Goal: Information Seeking & Learning: Learn about a topic

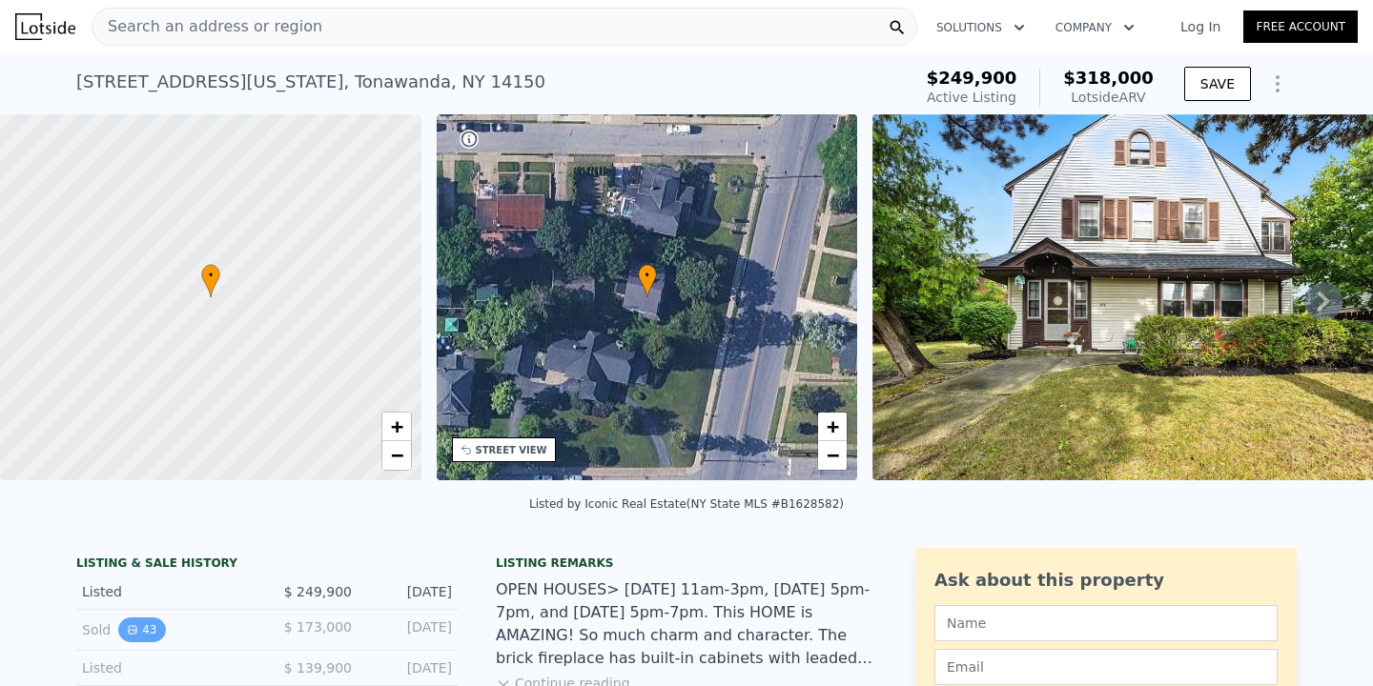
scroll to position [49, 0]
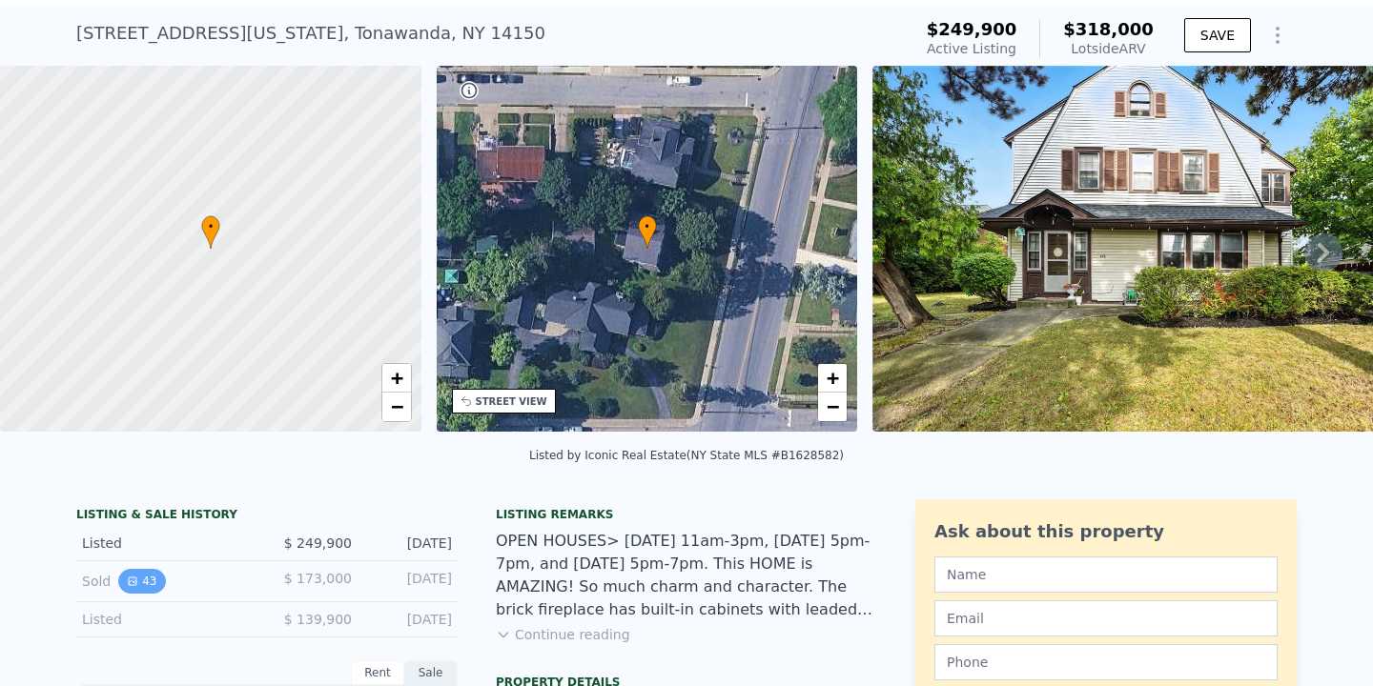
click at [145, 575] on button "43" at bounding box center [141, 581] width 47 height 25
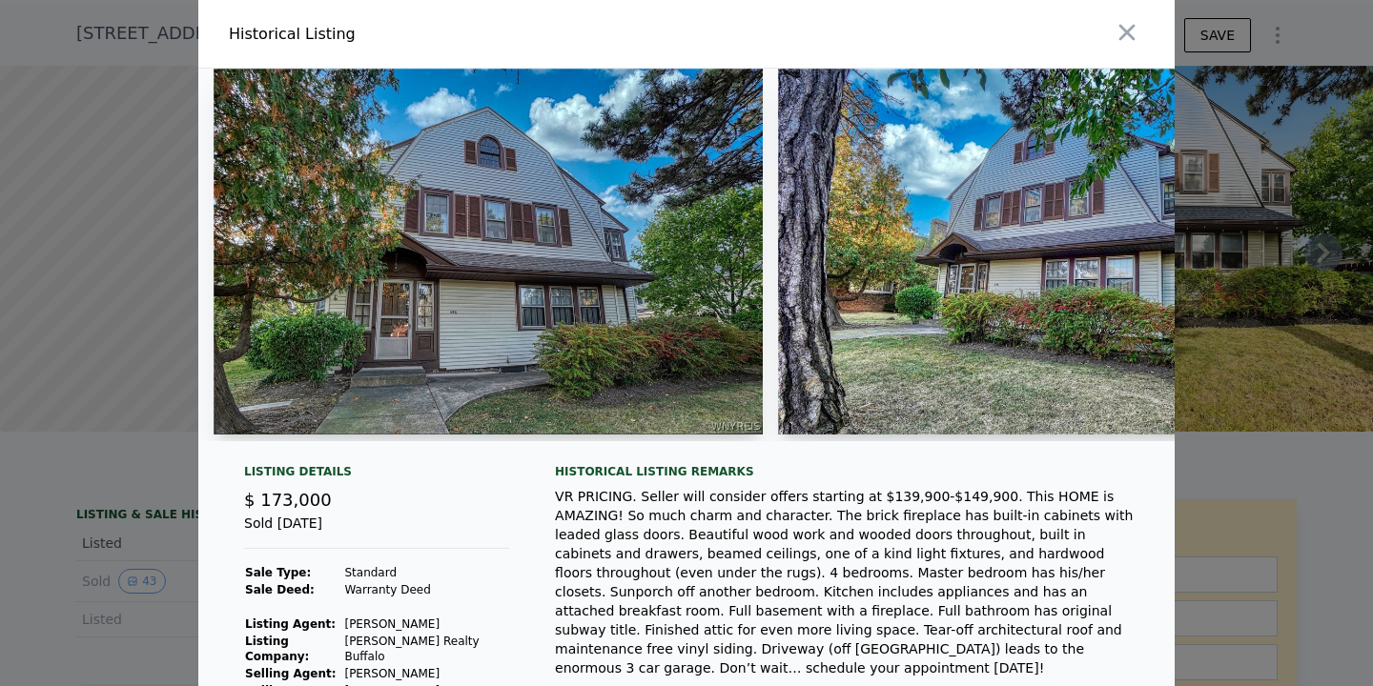
click at [480, 362] on img at bounding box center [488, 252] width 549 height 366
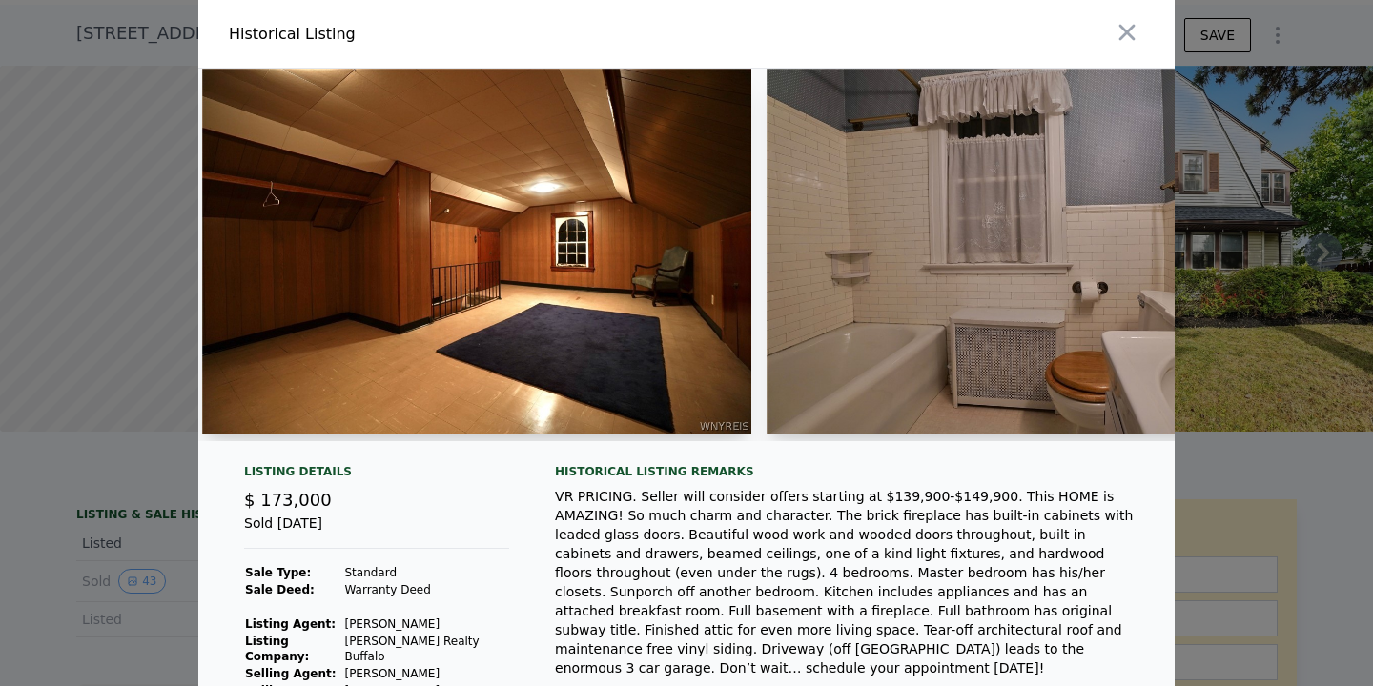
scroll to position [0, 18662]
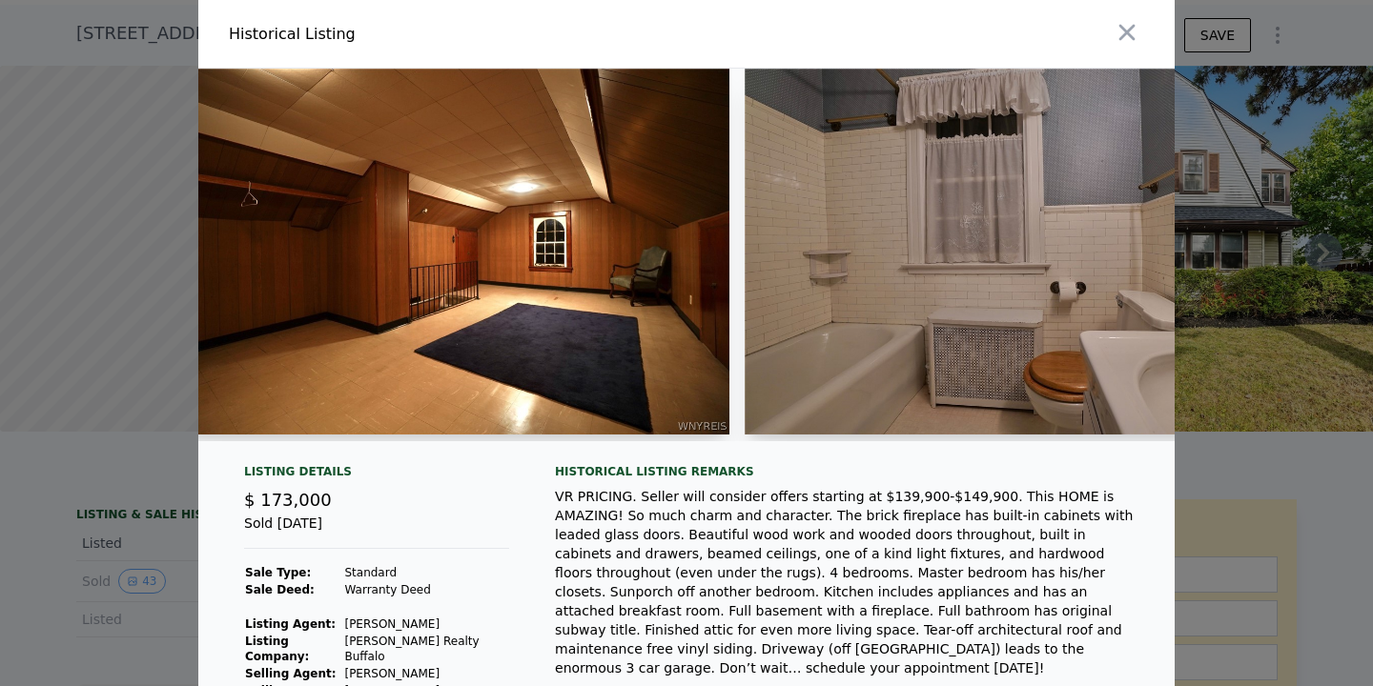
drag, startPoint x: 954, startPoint y: 445, endPoint x: 1080, endPoint y: 406, distance: 131.8
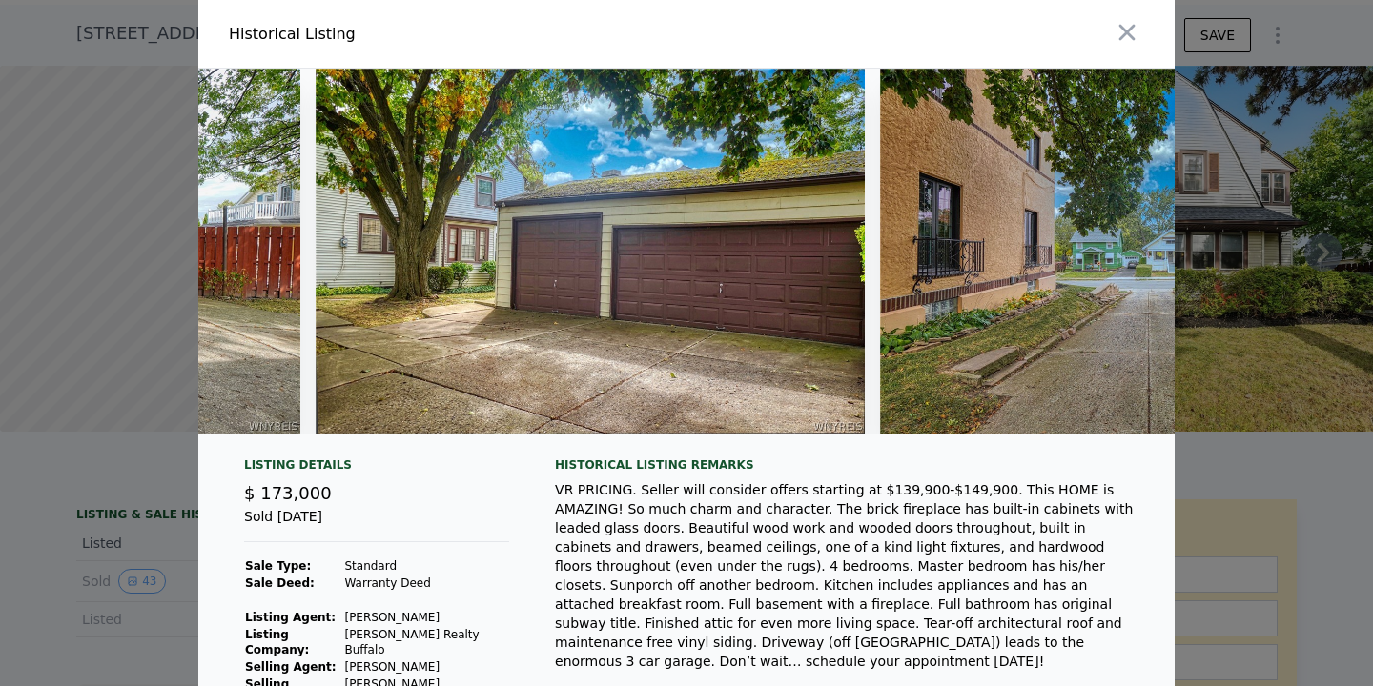
scroll to position [0, 23327]
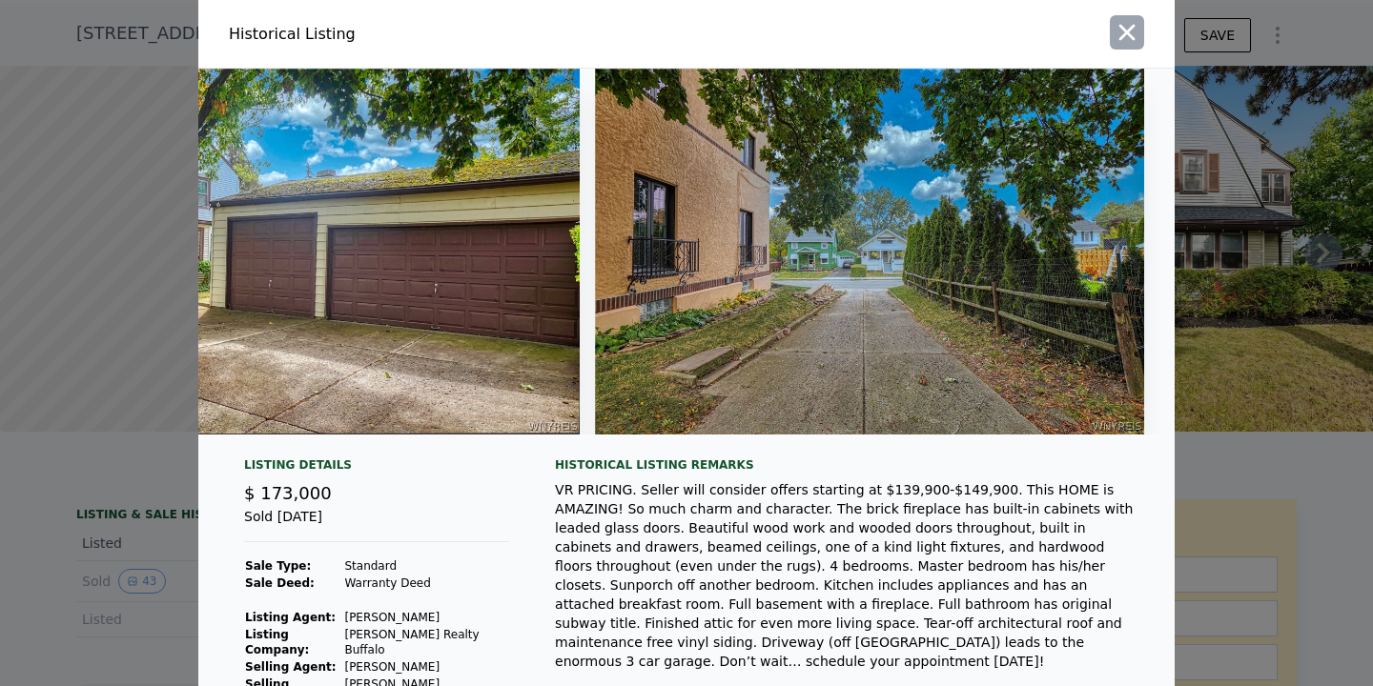
click at [1120, 35] on icon "button" at bounding box center [1127, 32] width 27 height 27
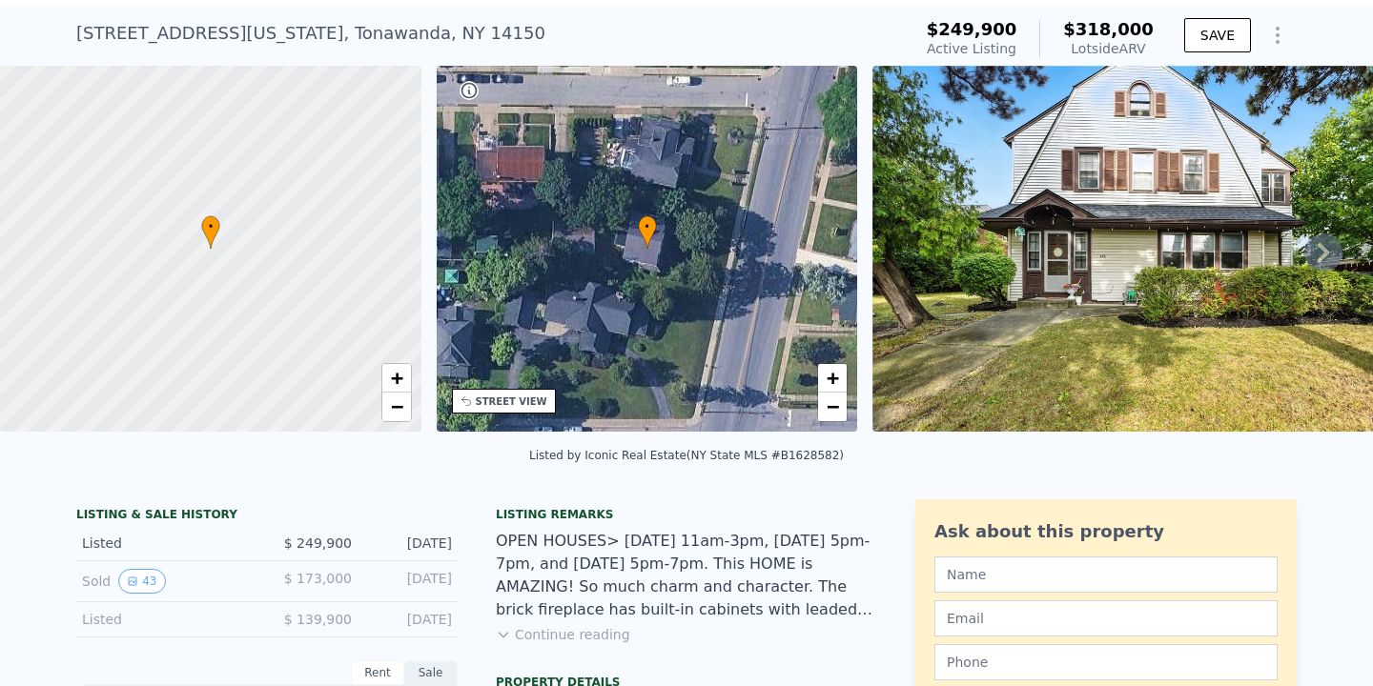
click at [727, 253] on div "• + −" at bounding box center [647, 249] width 421 height 366
click at [839, 382] on span "+" at bounding box center [833, 378] width 12 height 24
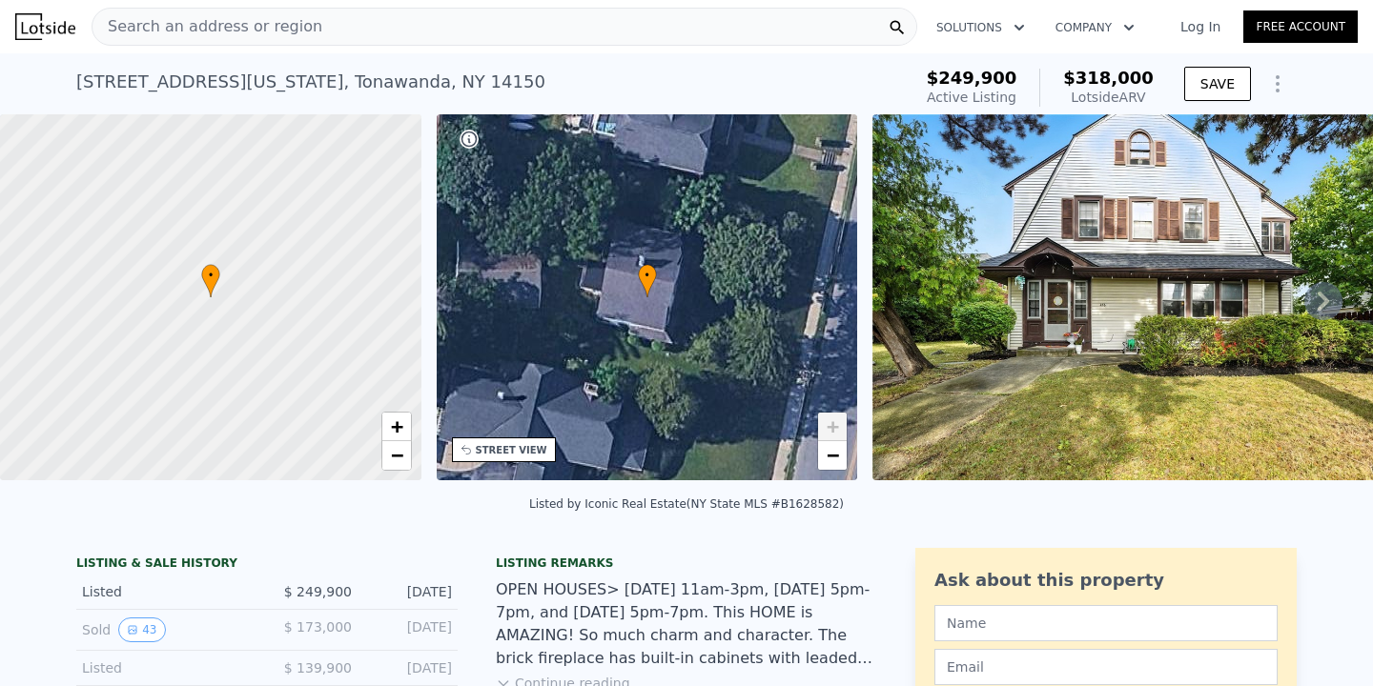
scroll to position [0, 0]
click at [397, 36] on div "Search an address or region" at bounding box center [505, 27] width 826 height 38
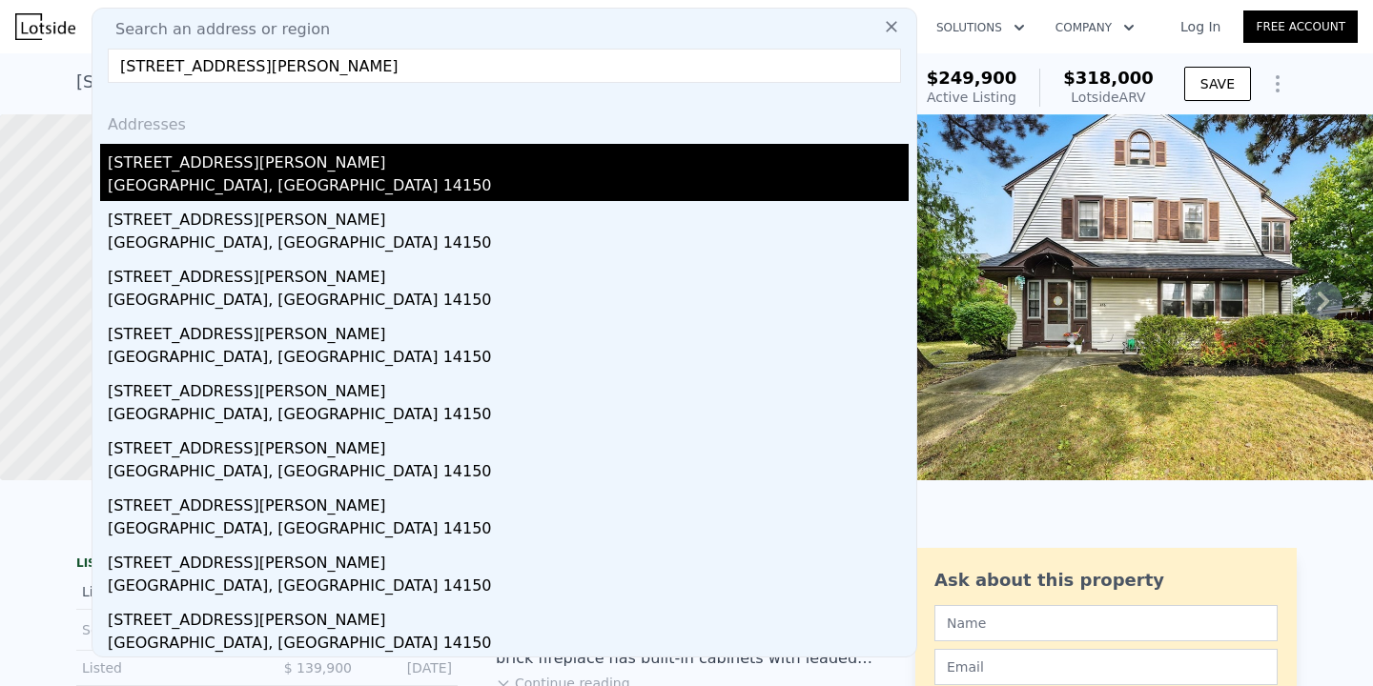
type input "[STREET_ADDRESS][PERSON_NAME]"
click at [309, 166] on div "[STREET_ADDRESS][PERSON_NAME]" at bounding box center [508, 159] width 801 height 31
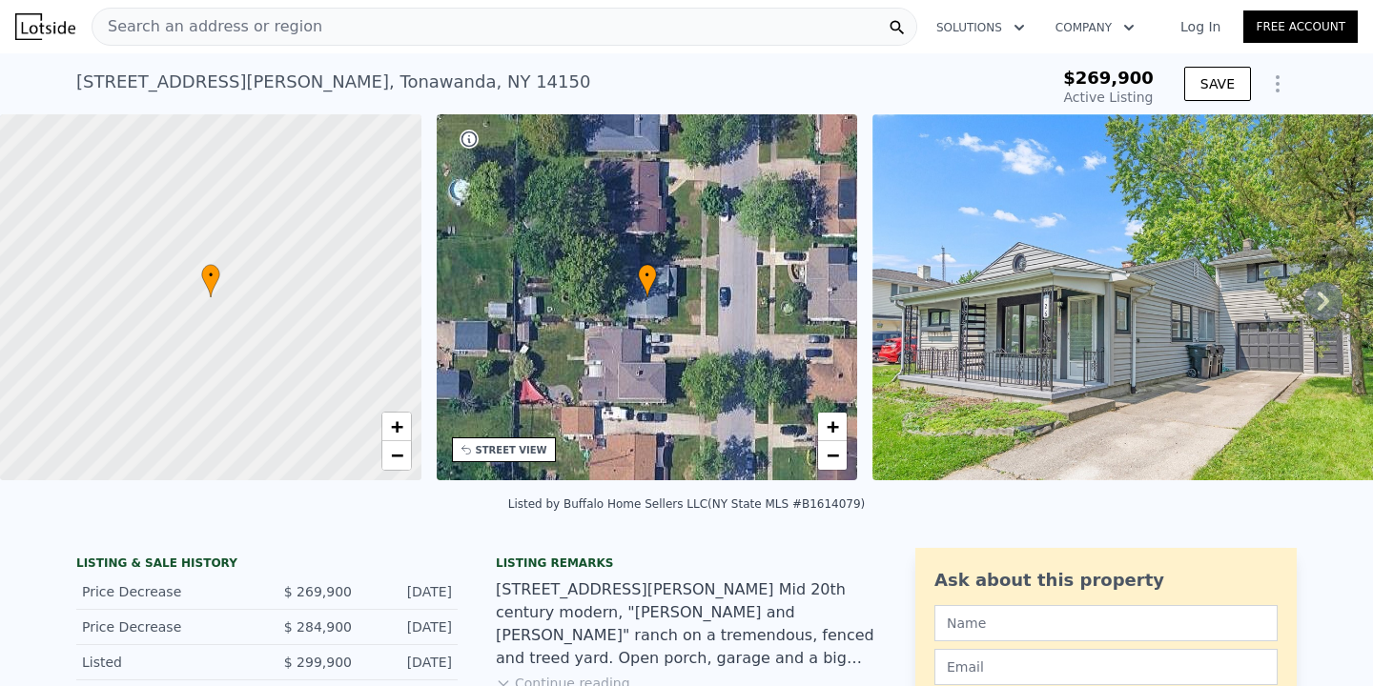
type input "-$ 289,314"
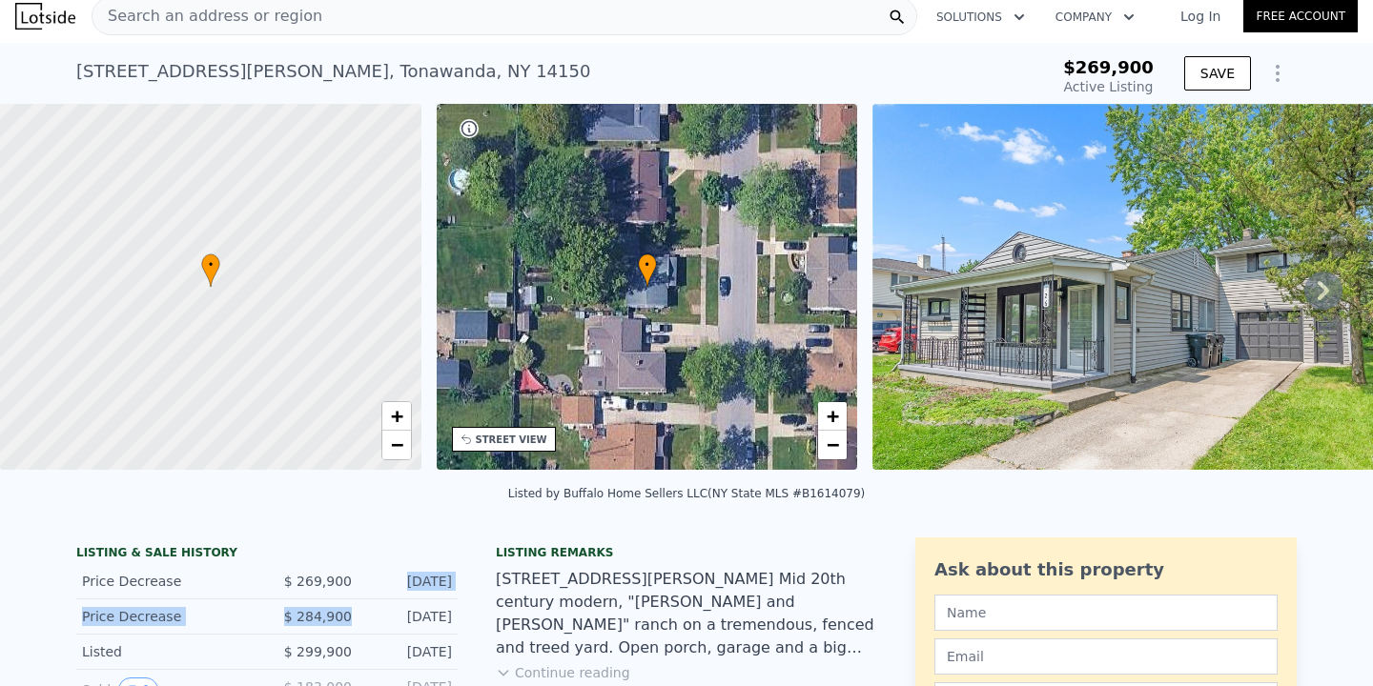
drag, startPoint x: 332, startPoint y: 631, endPoint x: 329, endPoint y: 596, distance: 35.4
click at [329, 596] on div "LISTING & SALE HISTORY Price Decrease $ 269,900 [DATE] Price Decrease $ 284,900…" at bounding box center [266, 628] width 381 height 166
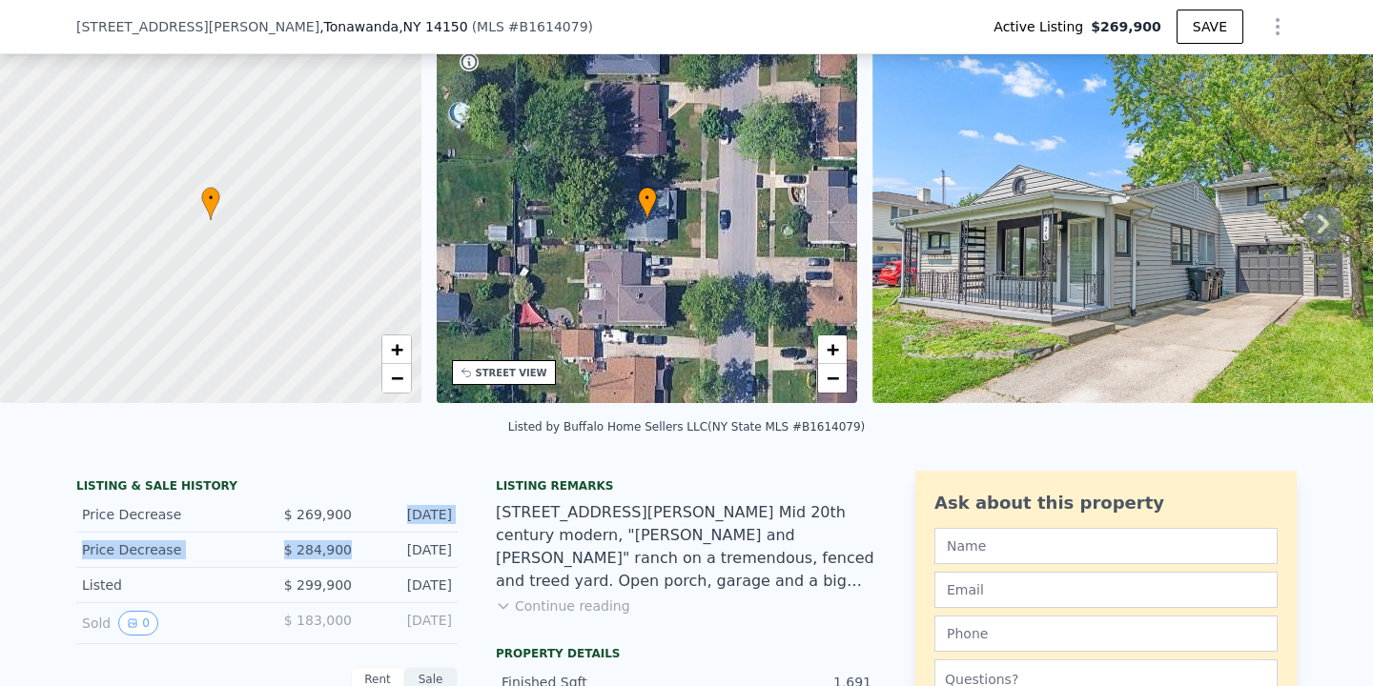
scroll to position [117, 0]
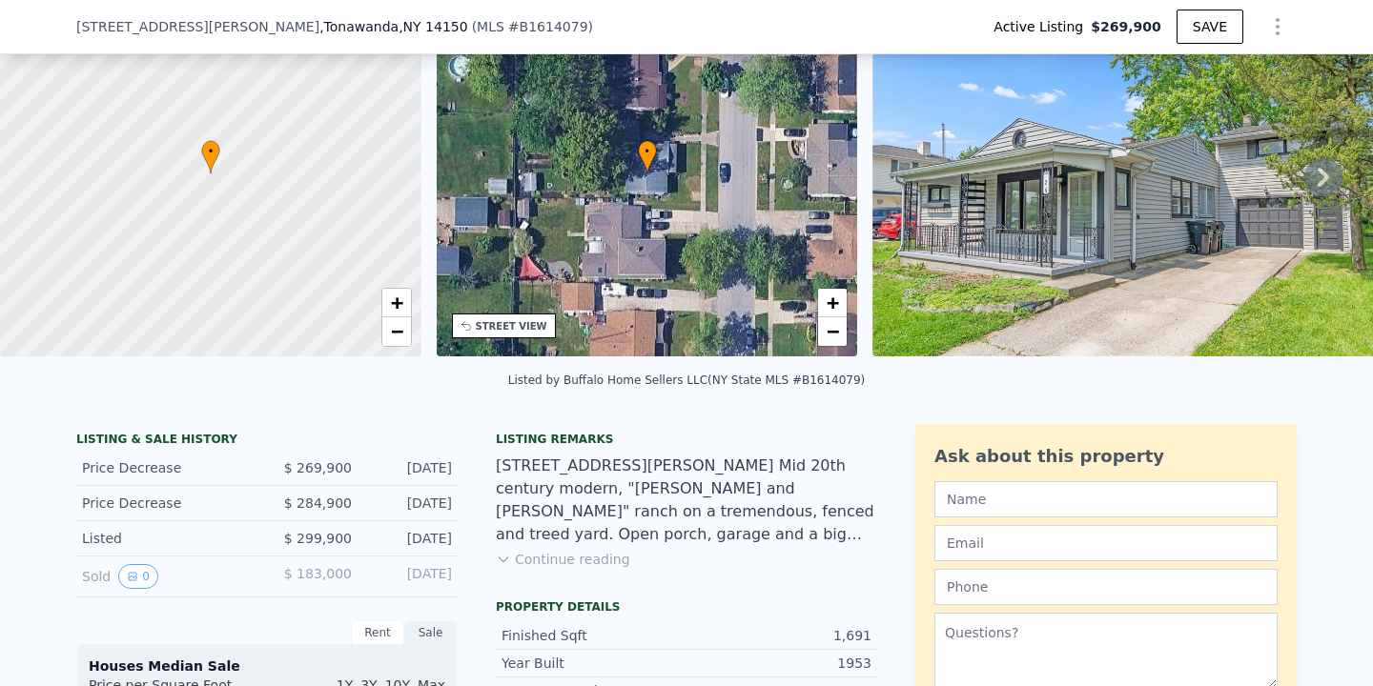
click at [224, 582] on div "Sold 0" at bounding box center [167, 576] width 170 height 25
click at [124, 573] on button "0" at bounding box center [138, 576] width 40 height 25
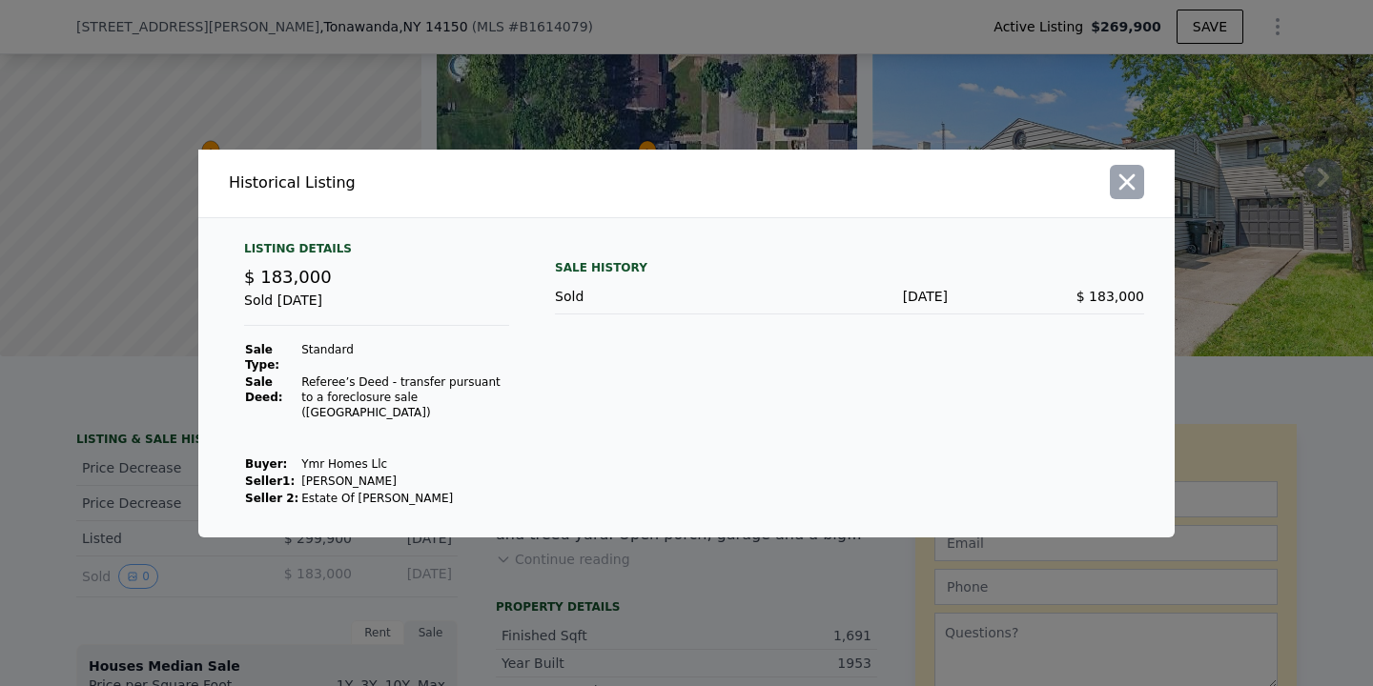
click at [1131, 179] on icon "button" at bounding box center [1127, 182] width 16 height 16
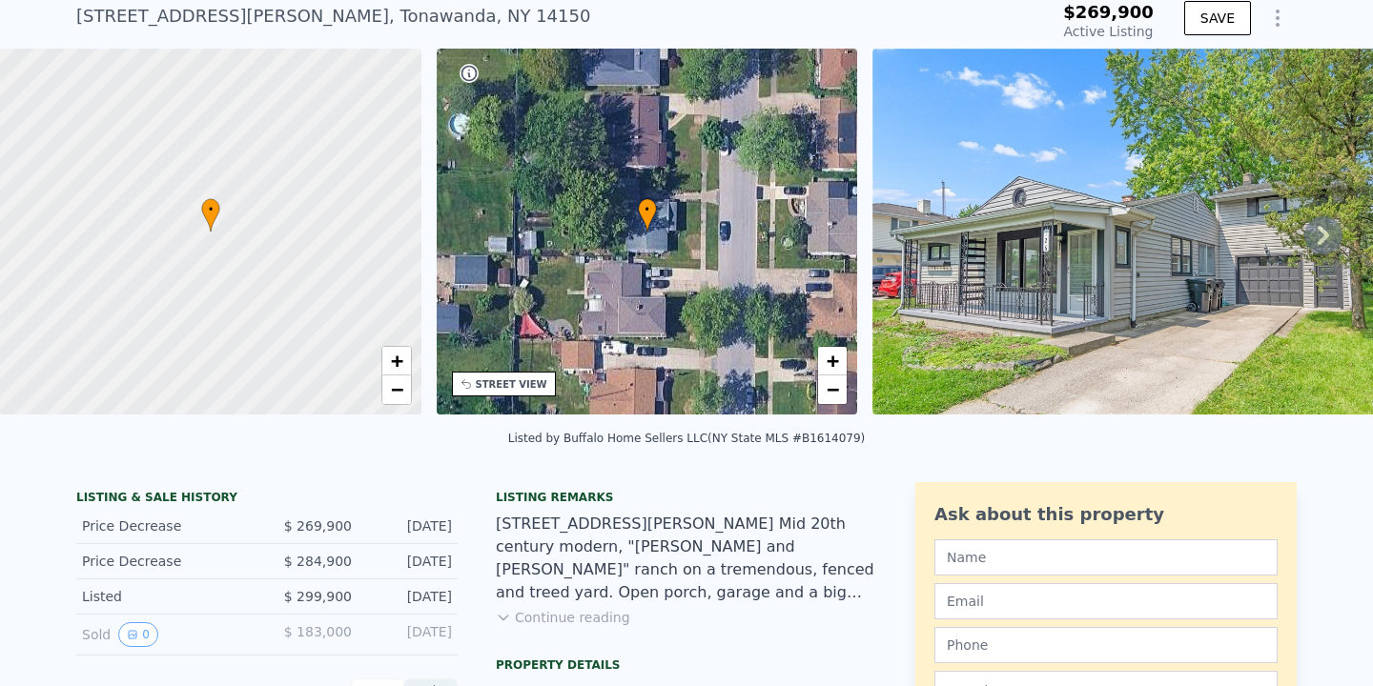
scroll to position [67, 0]
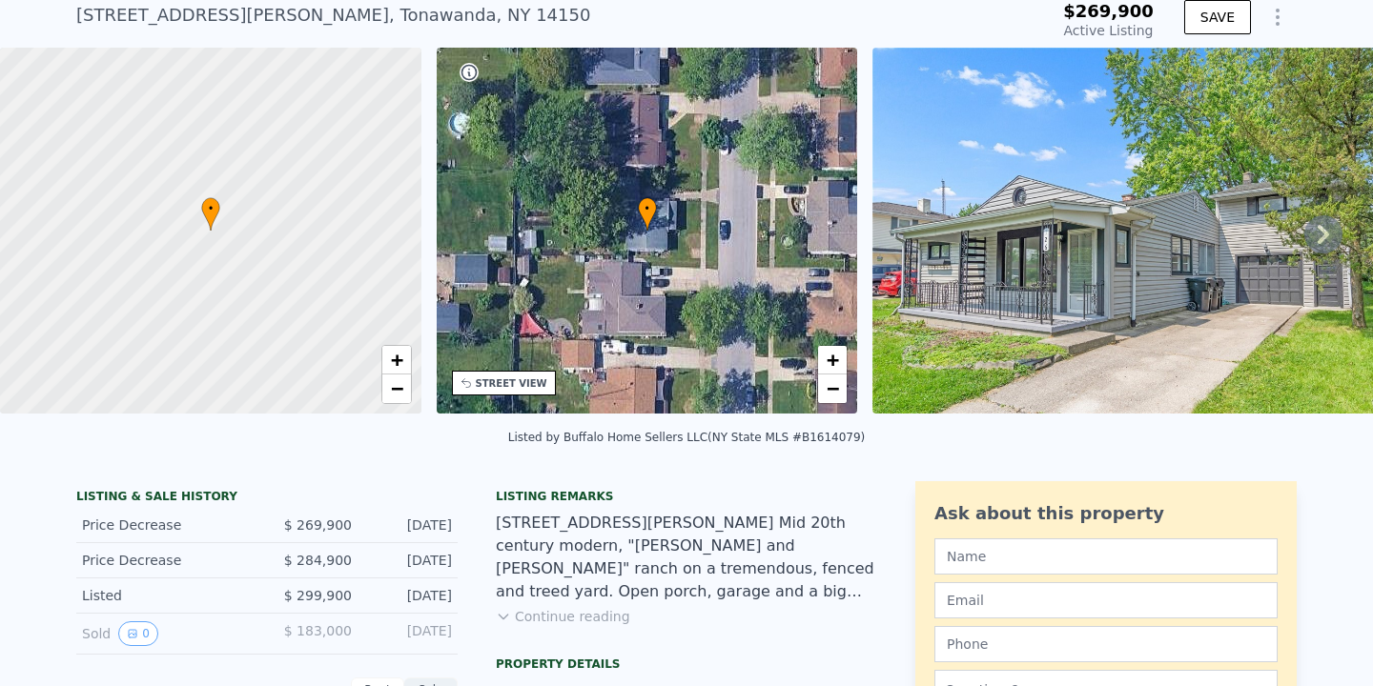
click at [577, 610] on button "Continue reading" at bounding box center [563, 616] width 134 height 19
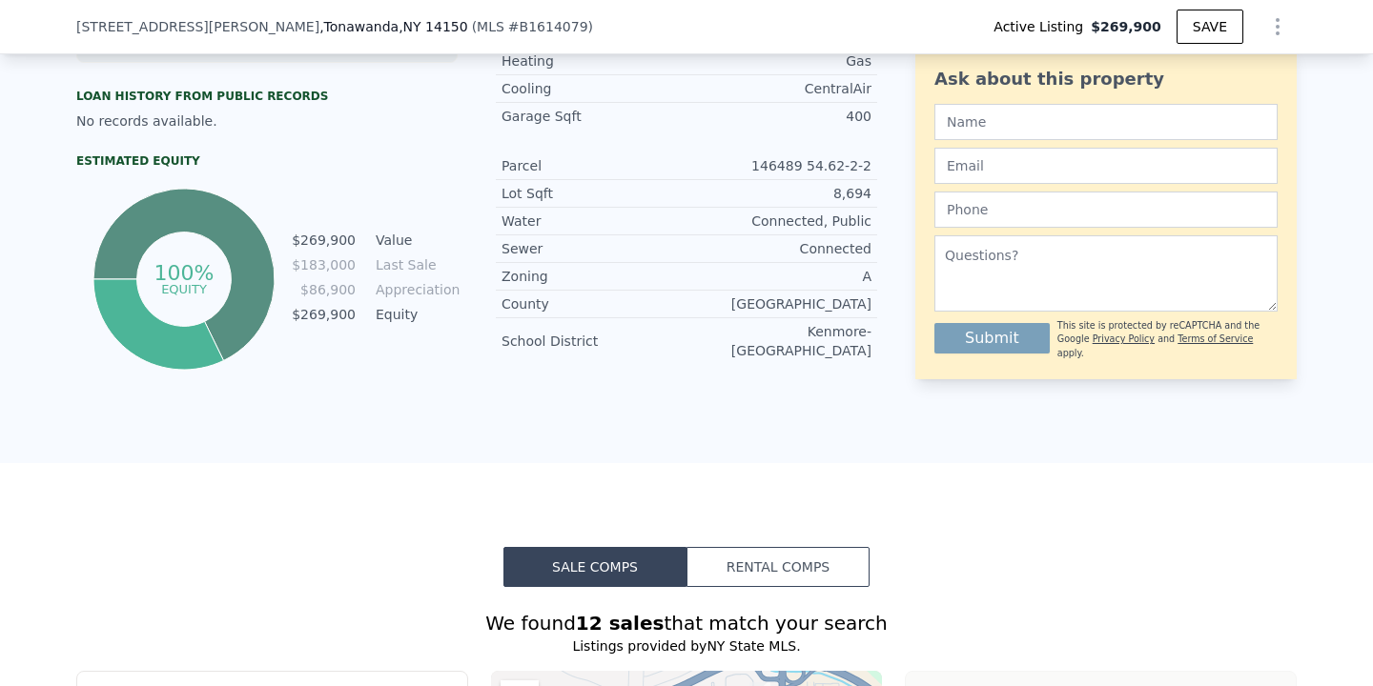
scroll to position [1039, 0]
